Goal: Find specific page/section: Find specific page/section

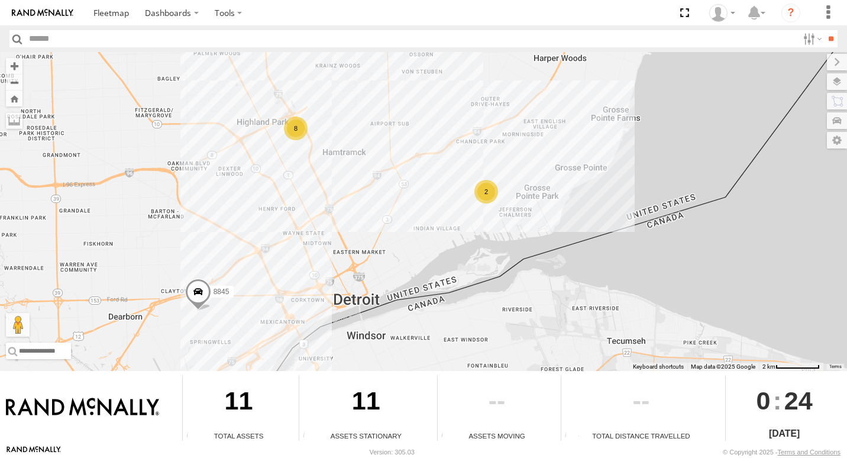
click at [299, 133] on div "8" at bounding box center [296, 129] width 24 height 24
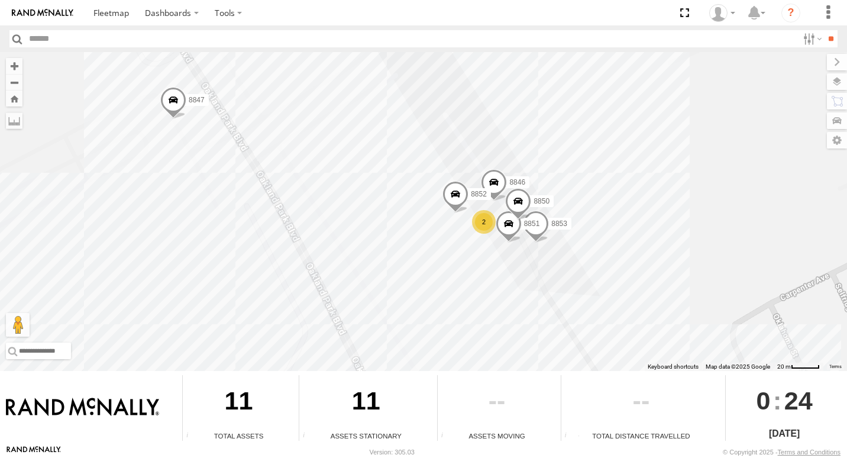
click at [480, 224] on div "2" at bounding box center [484, 222] width 24 height 24
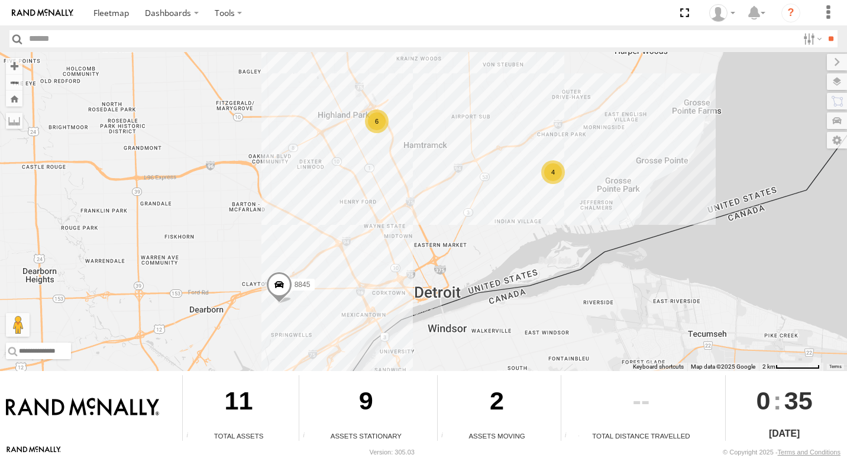
click at [559, 173] on div "4" at bounding box center [553, 172] width 24 height 24
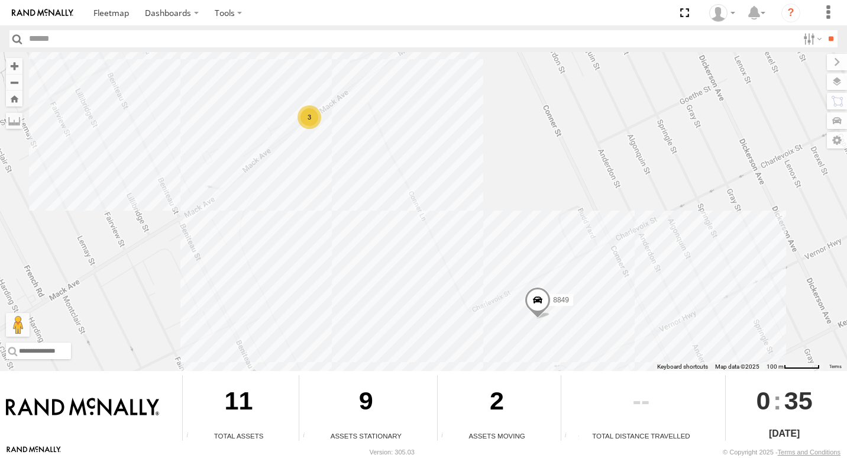
click at [307, 116] on div "3" at bounding box center [310, 117] width 24 height 24
